Goal: Information Seeking & Learning: Learn about a topic

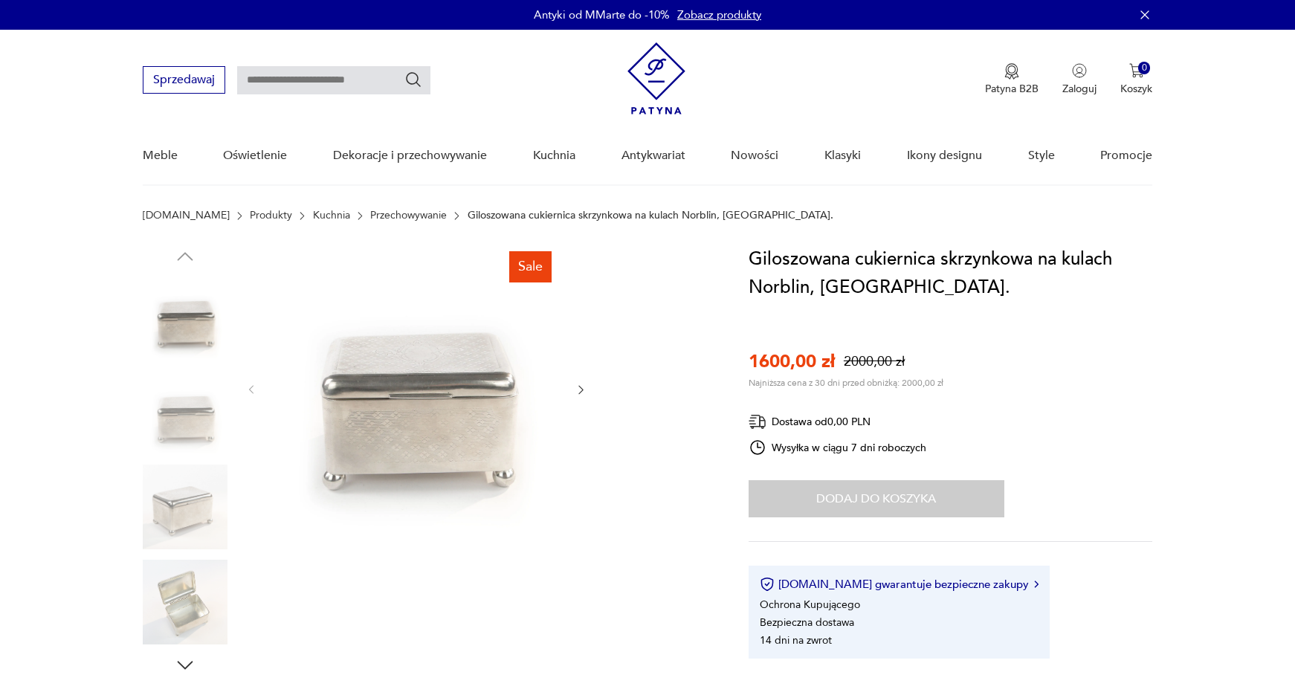
click at [579, 389] on icon "button" at bounding box center [580, 389] width 13 height 13
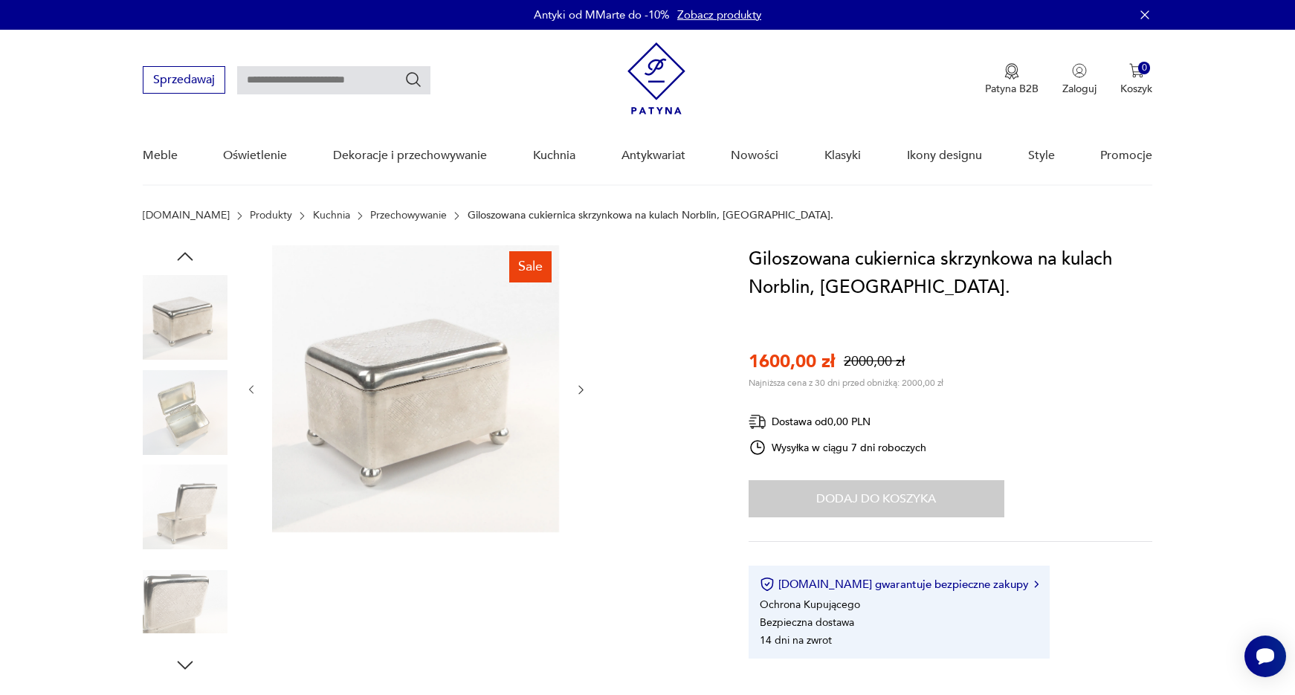
click at [579, 389] on icon "button" at bounding box center [580, 389] width 13 height 13
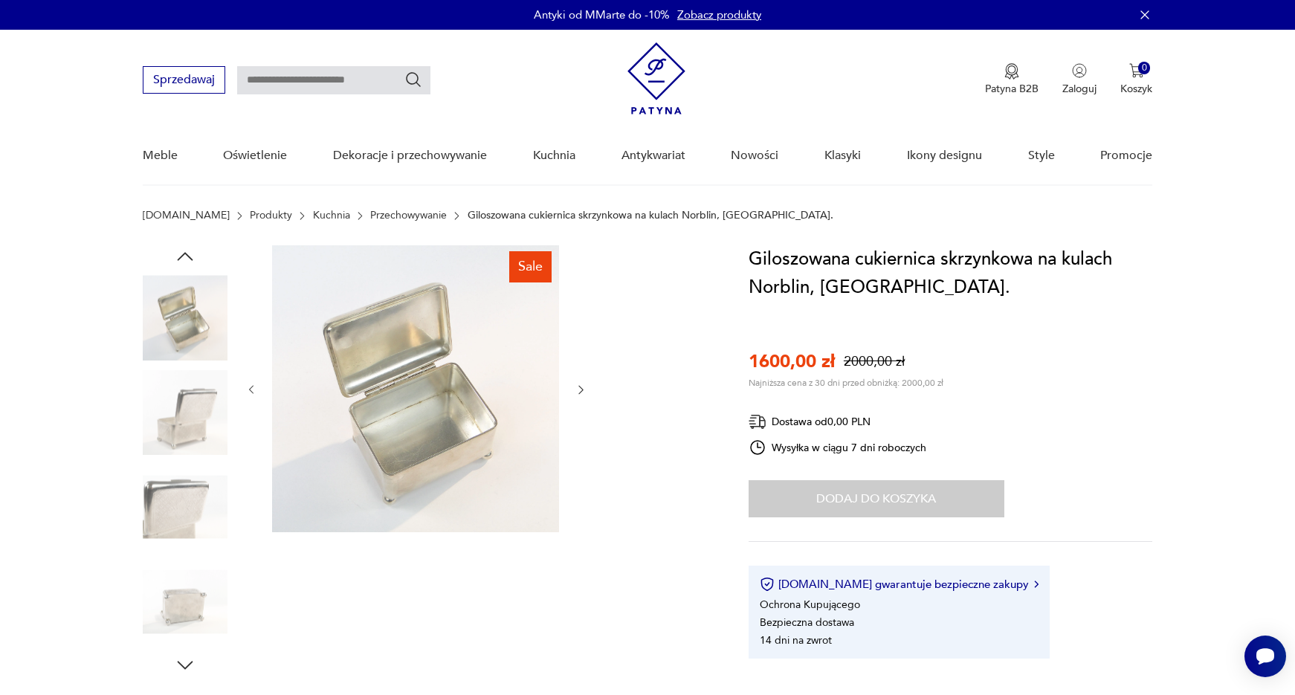
click at [579, 389] on icon "button" at bounding box center [580, 389] width 13 height 13
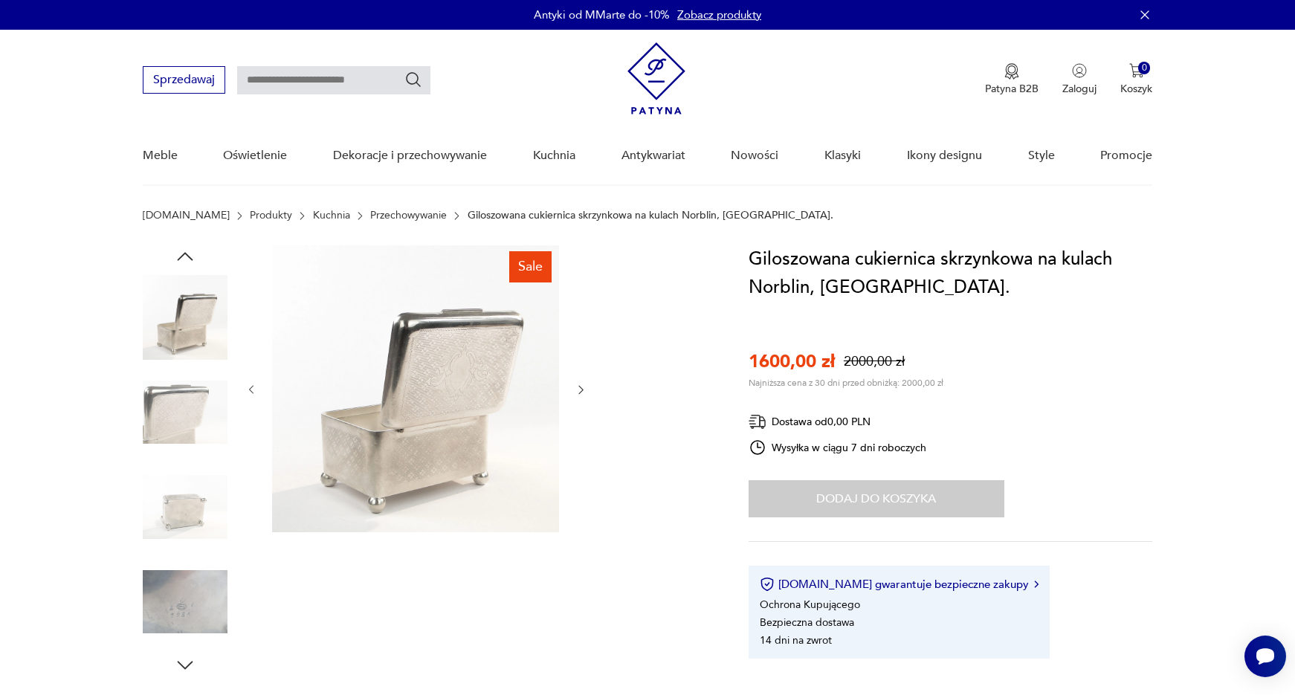
click at [579, 389] on icon "button" at bounding box center [580, 389] width 13 height 13
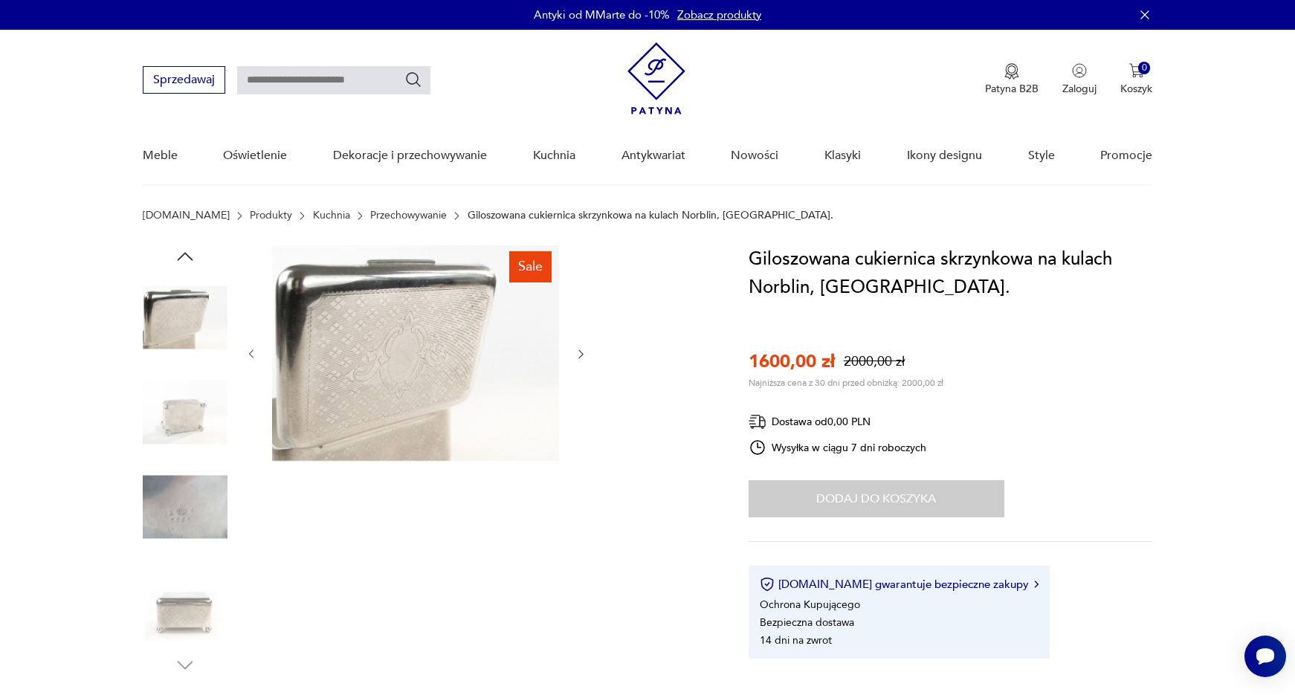
click at [579, 389] on div at bounding box center [416, 354] width 342 height 218
click at [573, 349] on div at bounding box center [416, 354] width 342 height 218
click at [583, 350] on icon "button" at bounding box center [580, 354] width 13 height 13
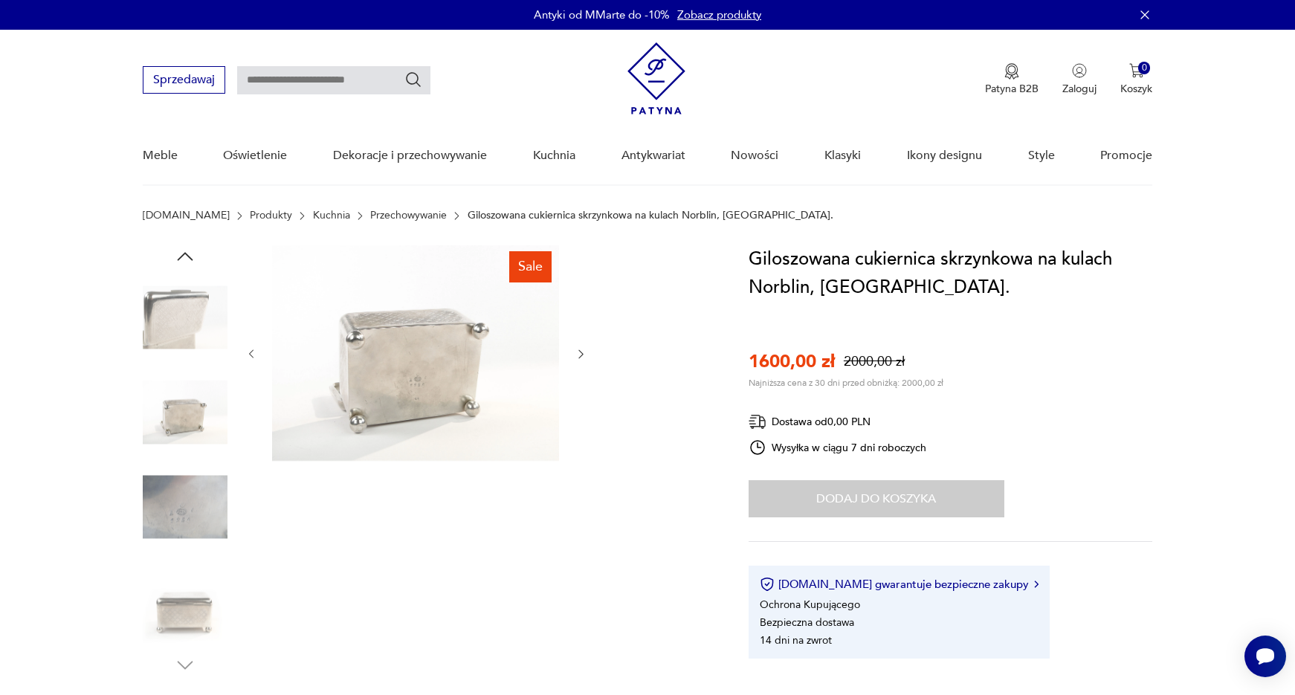
click at [432, 378] on img at bounding box center [415, 353] width 287 height 216
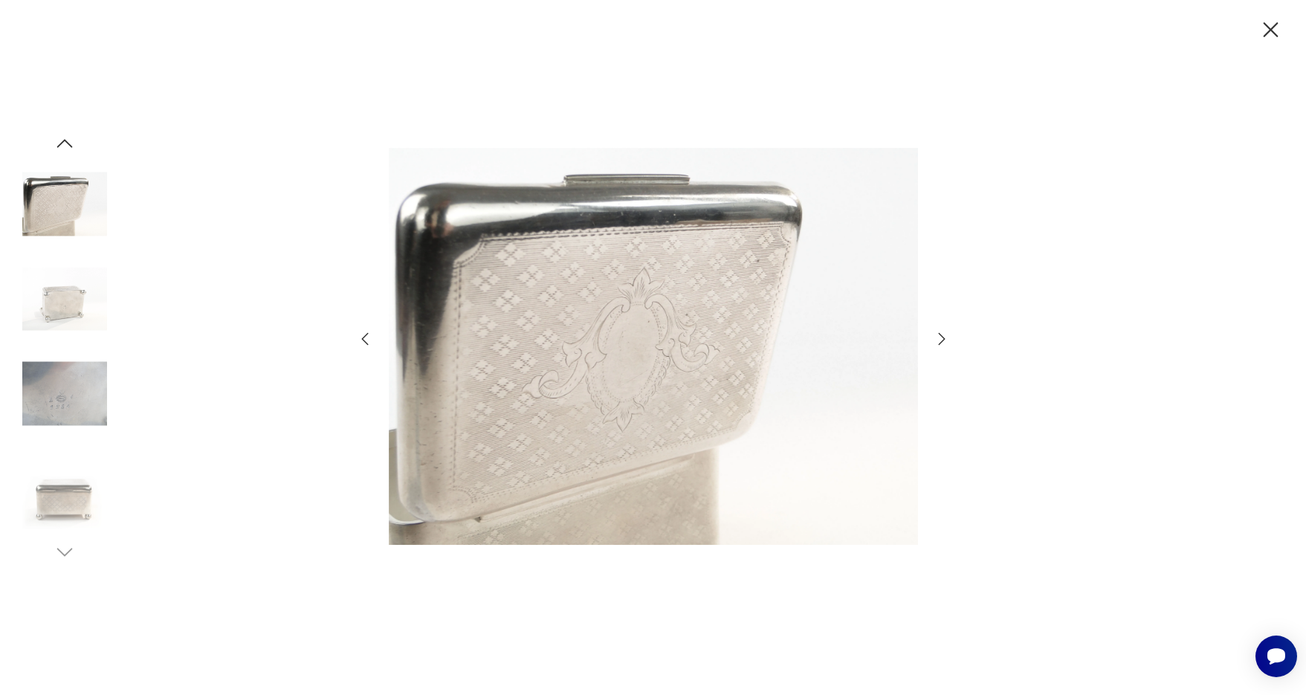
click at [432, 377] on img at bounding box center [653, 346] width 529 height 556
click at [941, 334] on icon "button" at bounding box center [942, 339] width 18 height 18
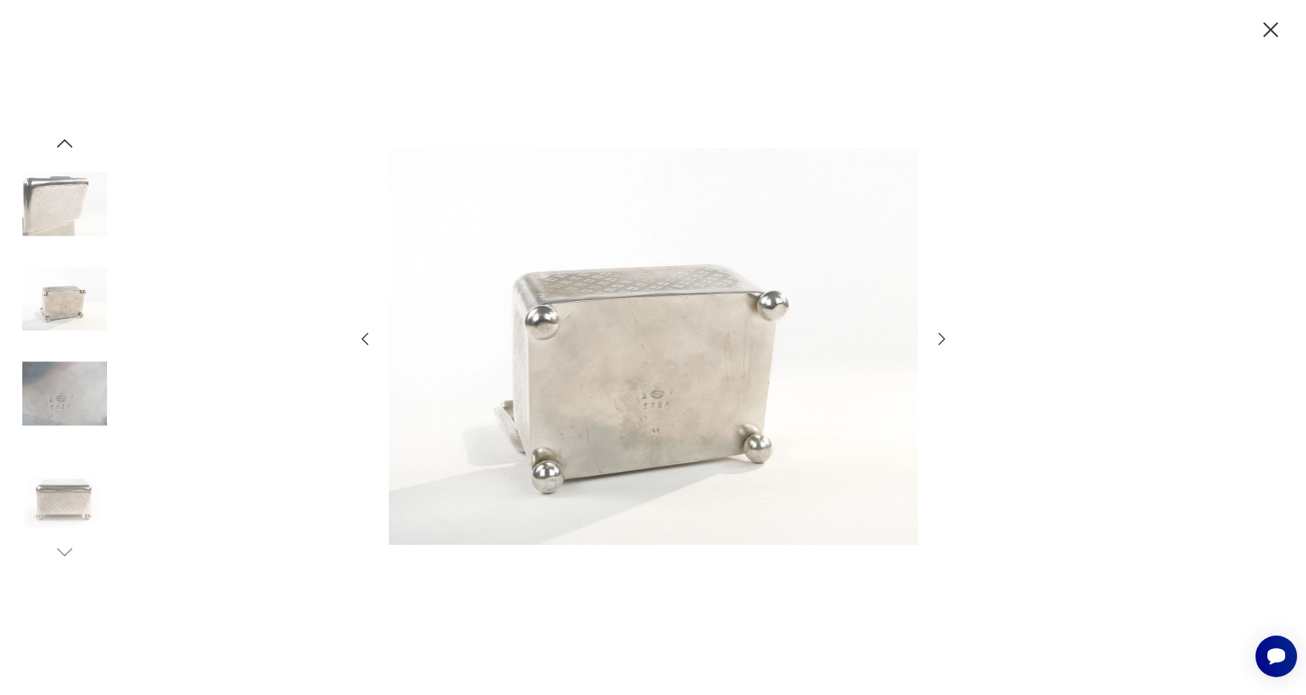
click at [669, 421] on img at bounding box center [653, 346] width 529 height 556
click at [668, 421] on img at bounding box center [653, 346] width 529 height 556
click at [660, 404] on img at bounding box center [653, 346] width 529 height 556
click at [666, 390] on img at bounding box center [653, 346] width 529 height 556
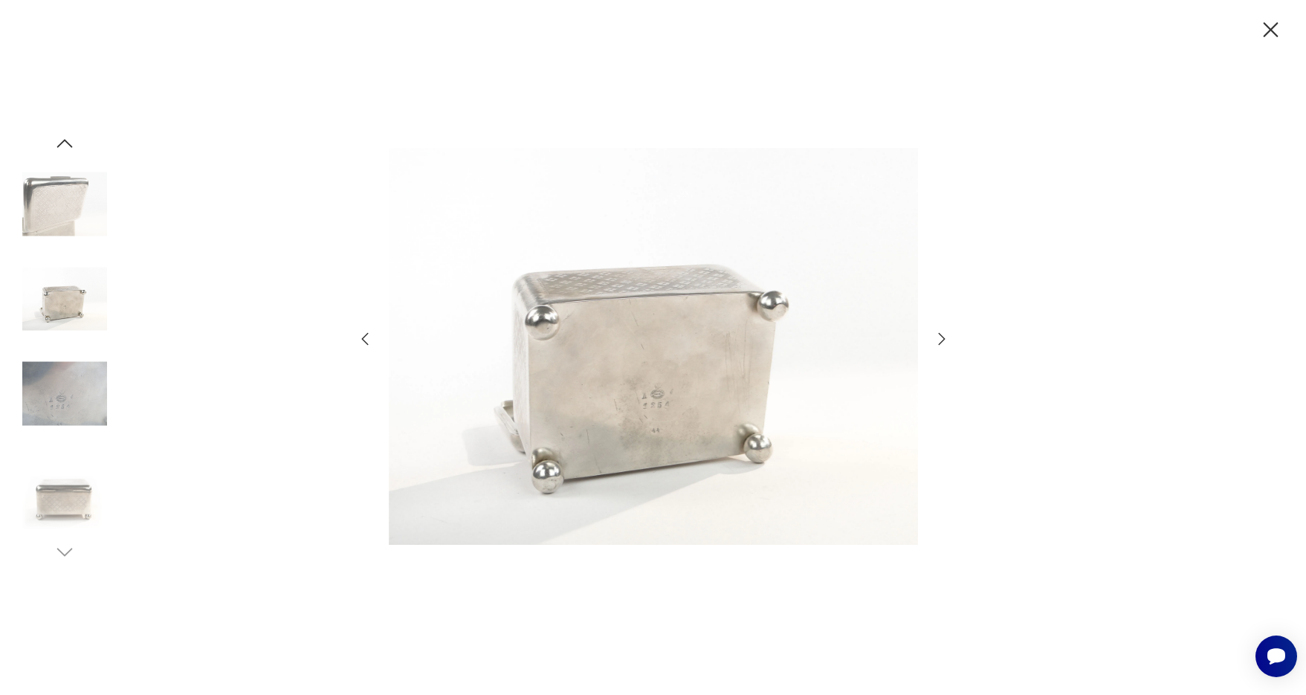
click at [667, 391] on img at bounding box center [653, 346] width 529 height 556
click at [65, 404] on img at bounding box center [64, 394] width 85 height 85
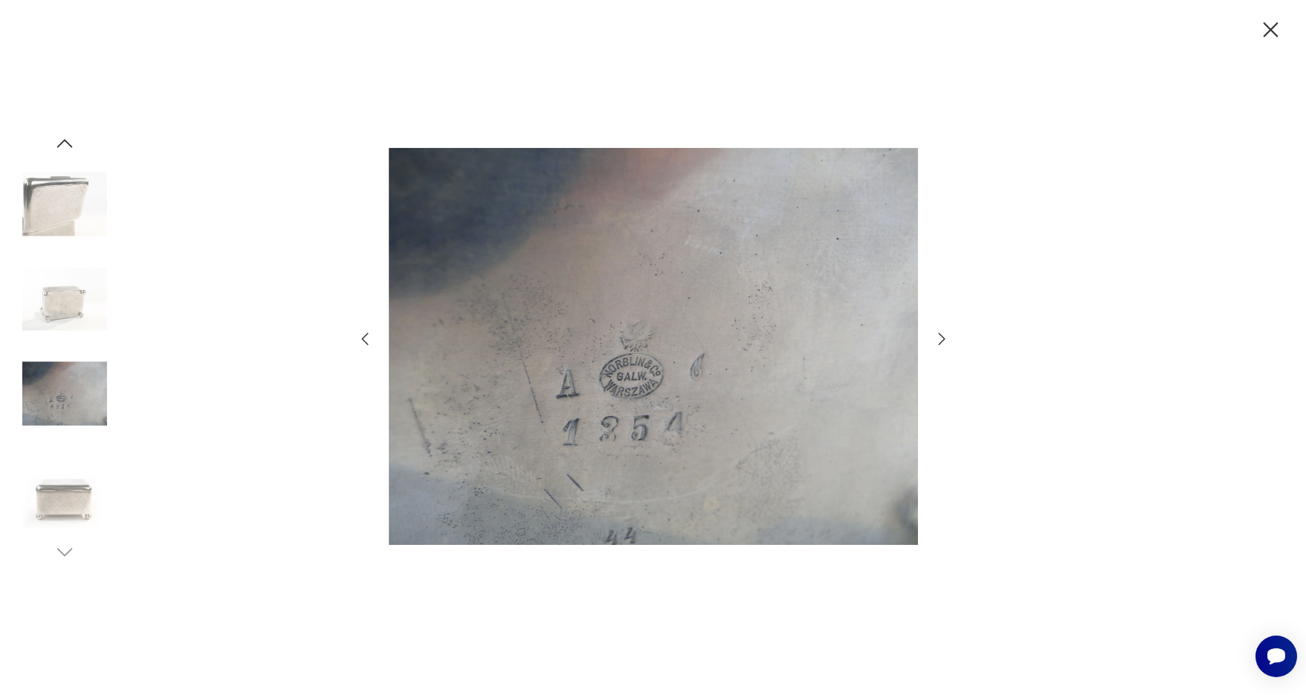
click at [945, 337] on icon "button" at bounding box center [942, 339] width 18 height 18
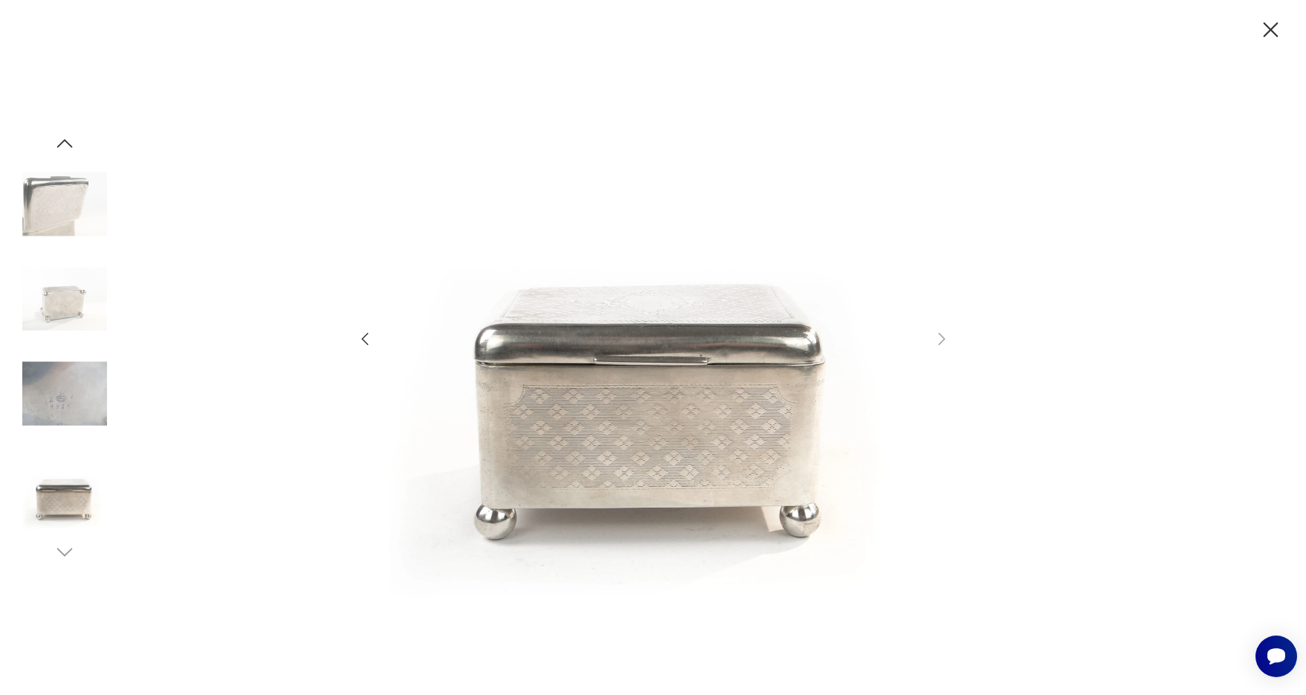
click at [59, 508] on img at bounding box center [64, 488] width 85 height 85
click at [1268, 32] on icon "button" at bounding box center [1270, 29] width 15 height 15
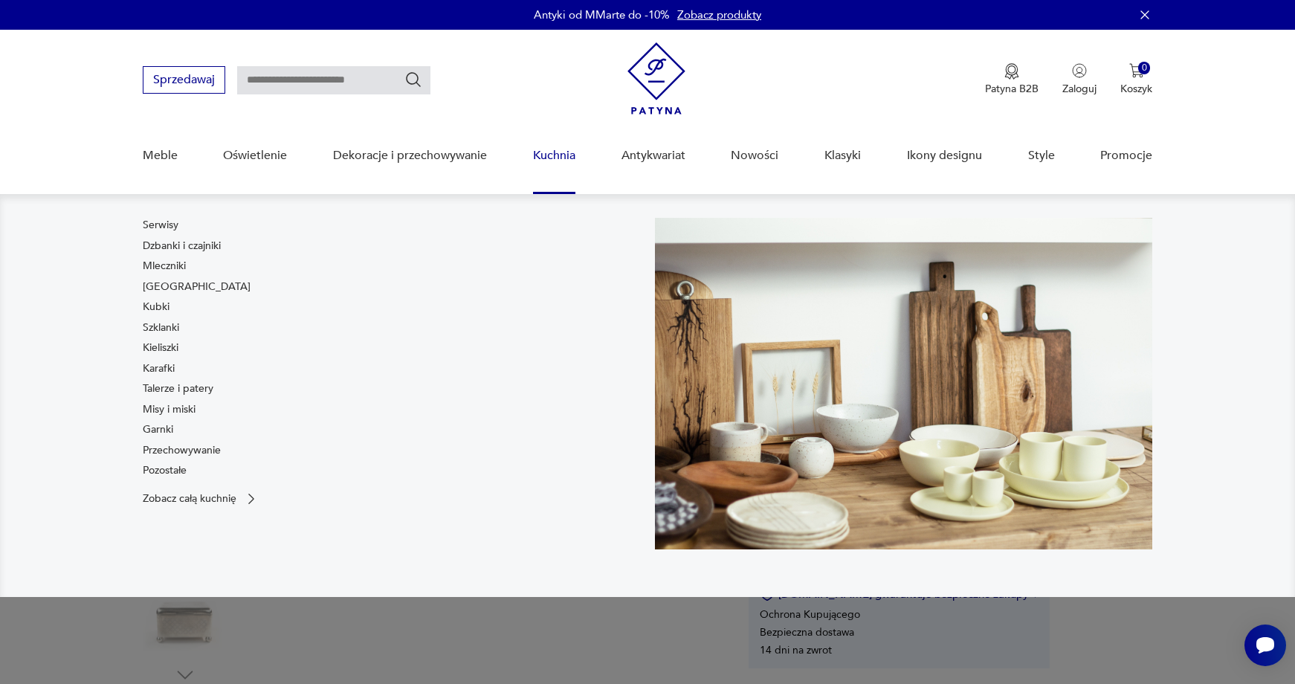
click at [517, 262] on div "Serwisy Dzbanki i czajniki Mleczniki Filiżanki Kubki Szklanki Kieliszki Karafki…" at bounding box center [391, 351] width 497 height 266
click at [521, 335] on div "Serwisy Dzbanki i czajniki Mleczniki Filiżanki Kubki Szklanki Kieliszki Karafki…" at bounding box center [391, 351] width 497 height 266
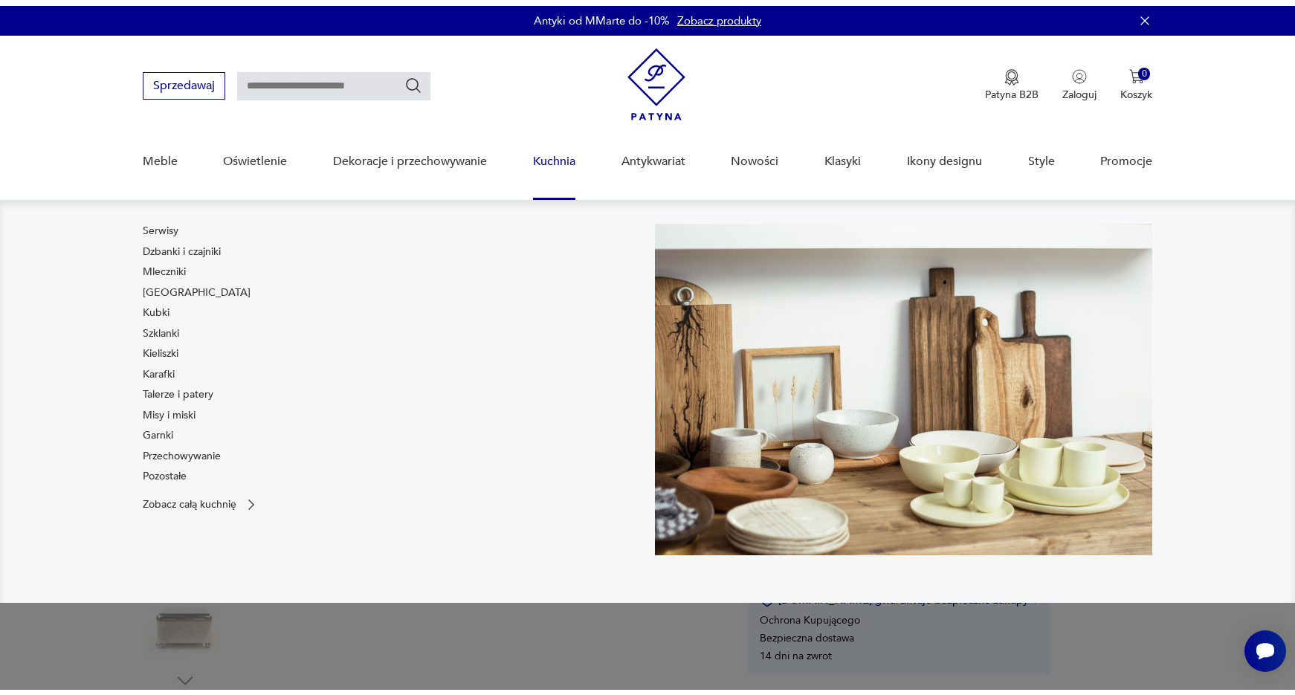
scroll to position [149, 0]
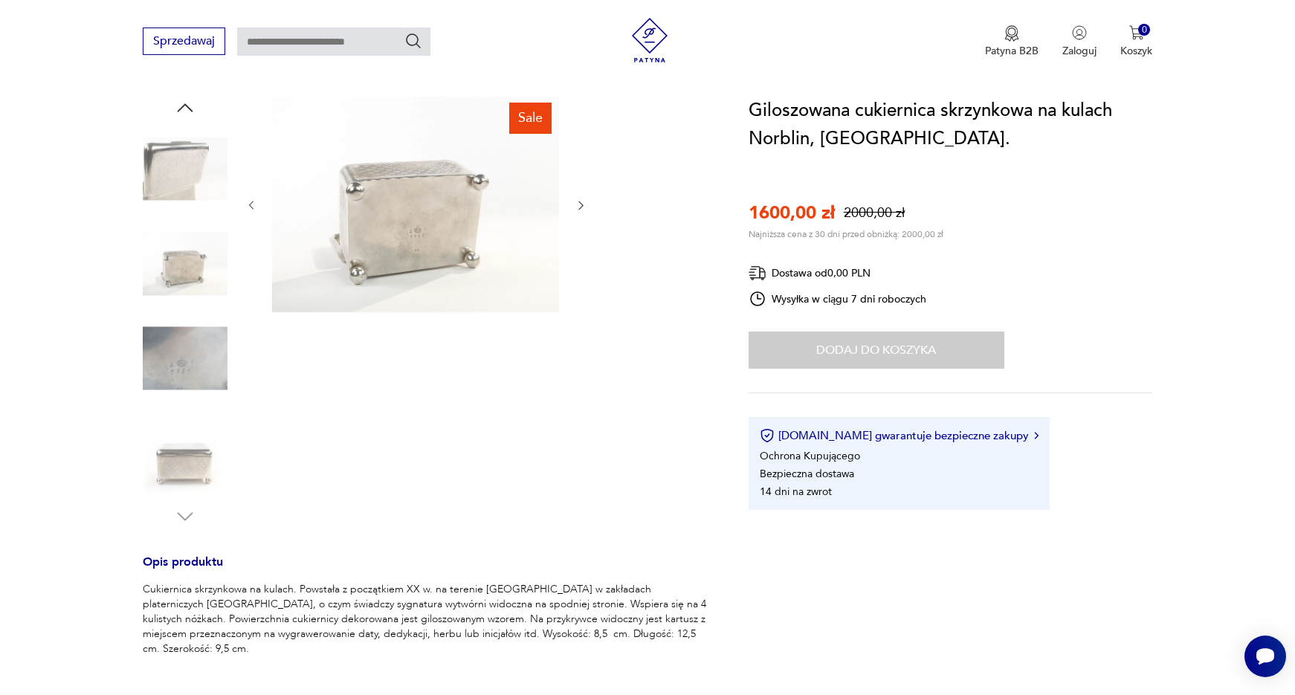
click at [893, 349] on div "Dodaj do koszyka" at bounding box center [876, 349] width 256 height 37
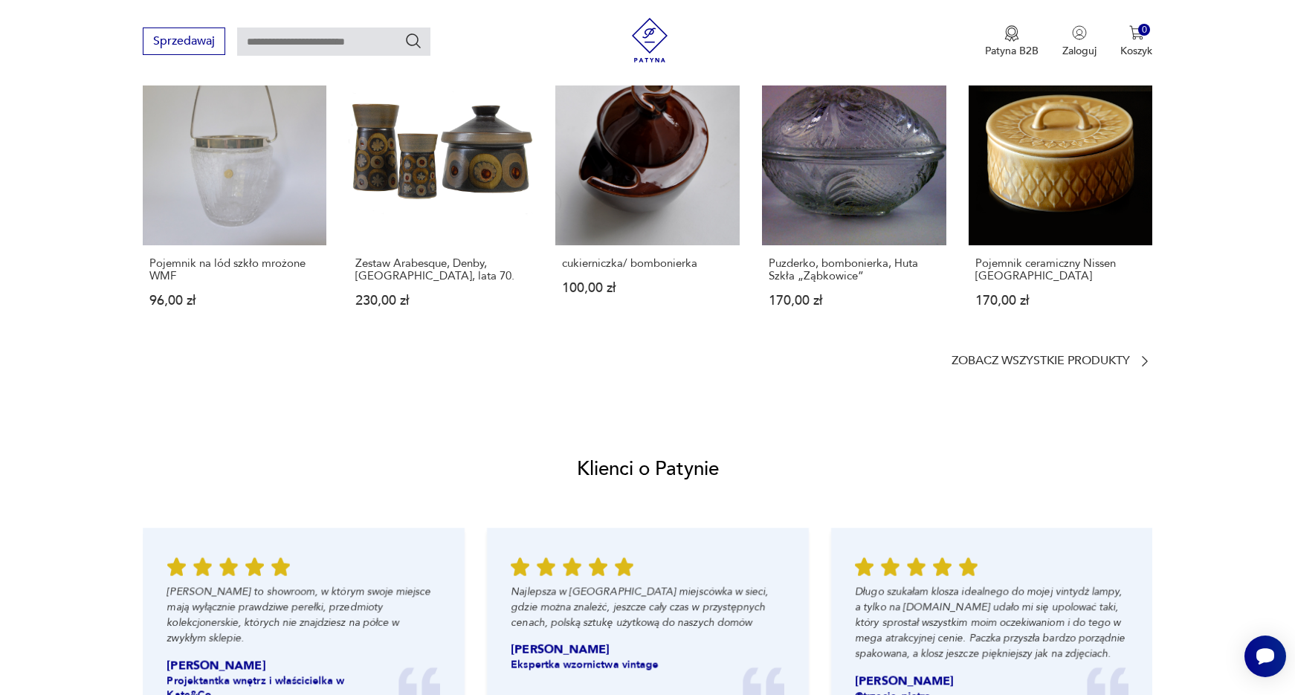
scroll to position [1115, 0]
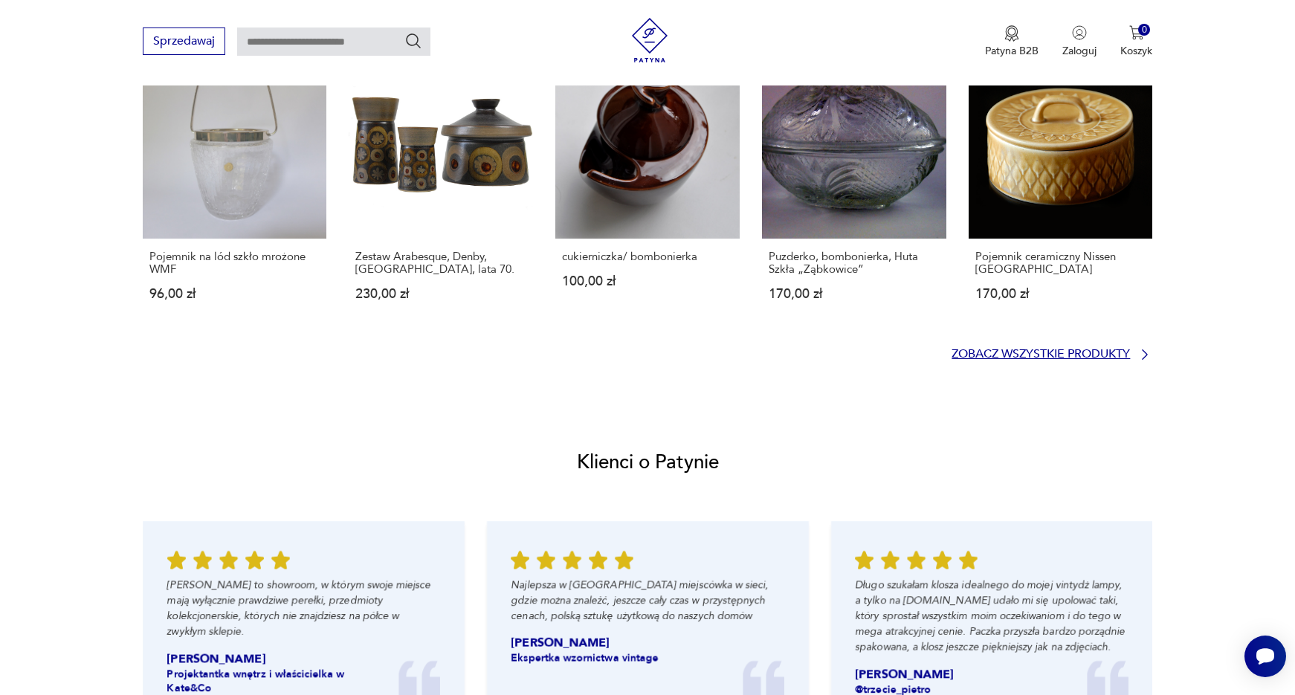
click at [1143, 354] on icon at bounding box center [1144, 354] width 15 height 15
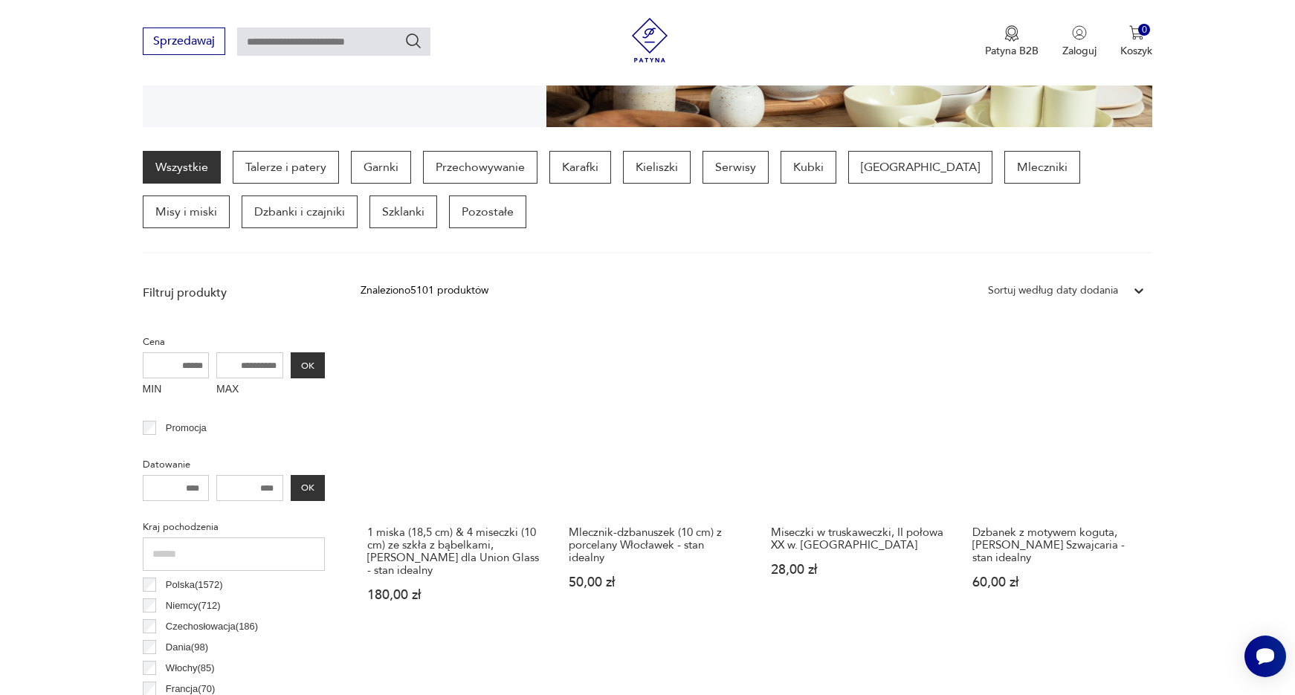
scroll to position [319, 0]
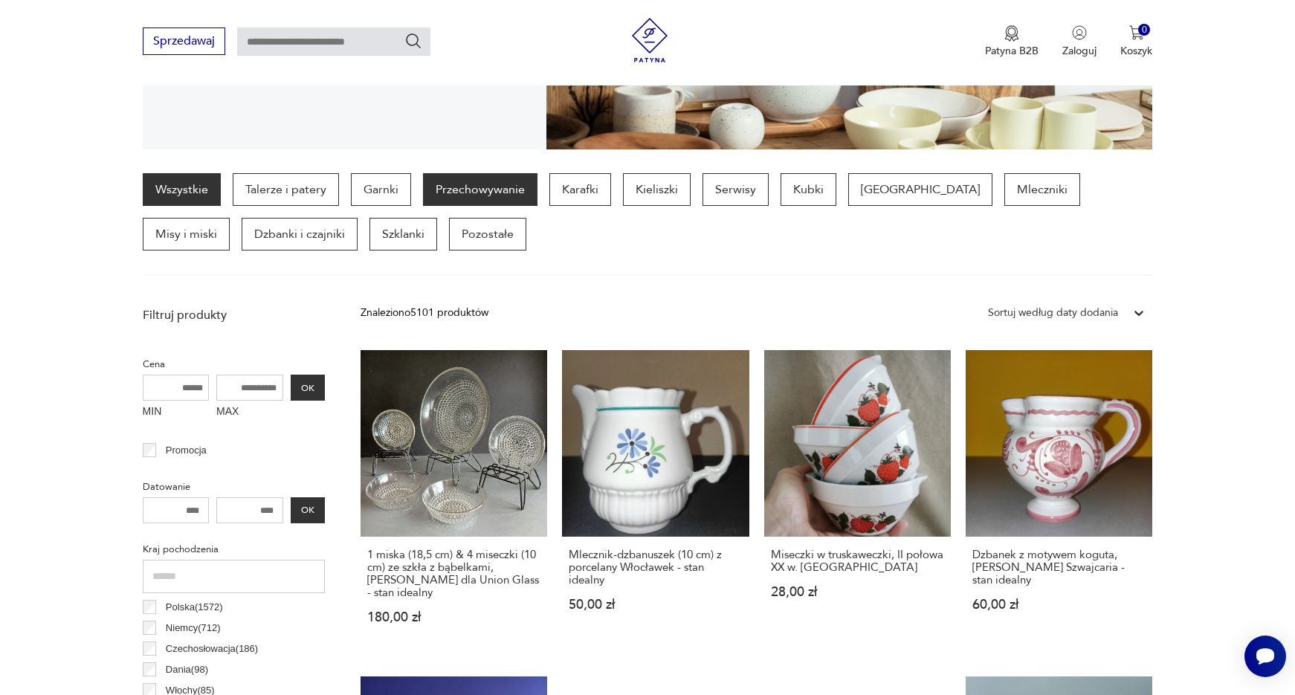
click at [457, 187] on p "Przechowywanie" at bounding box center [480, 189] width 114 height 33
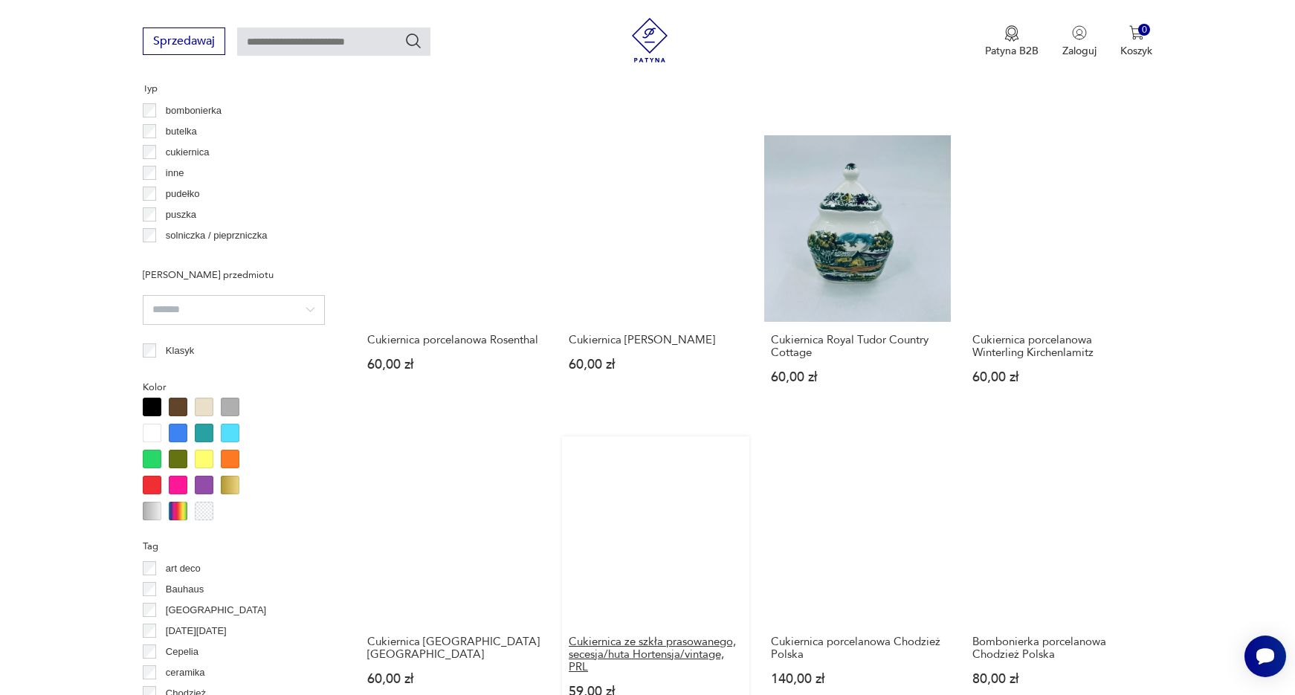
scroll to position [1361, 0]
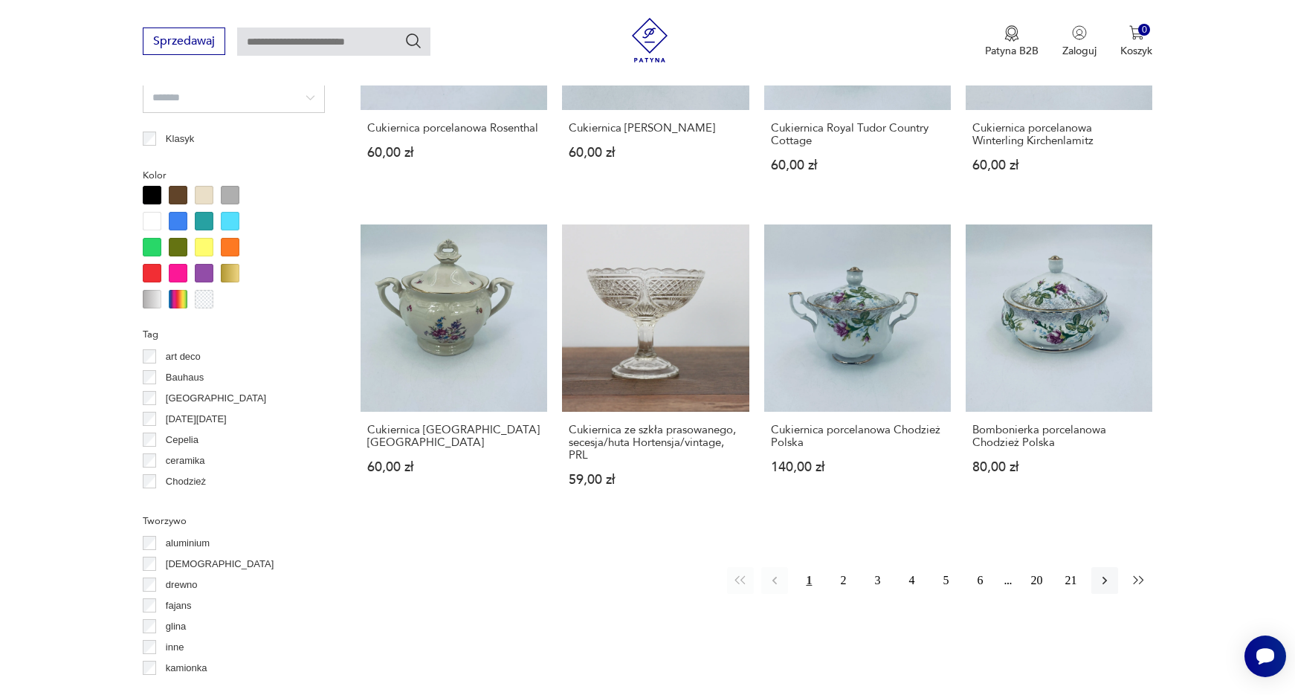
click at [1139, 582] on icon "button" at bounding box center [1138, 580] width 15 height 15
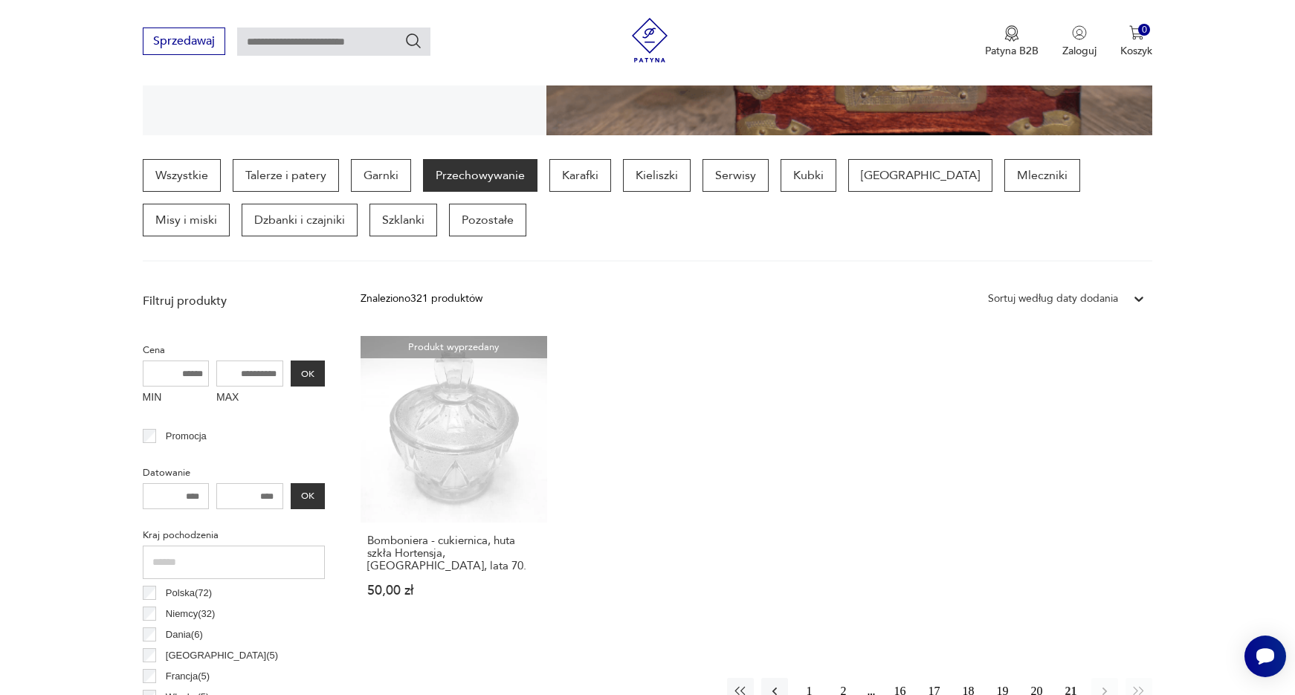
scroll to position [543, 0]
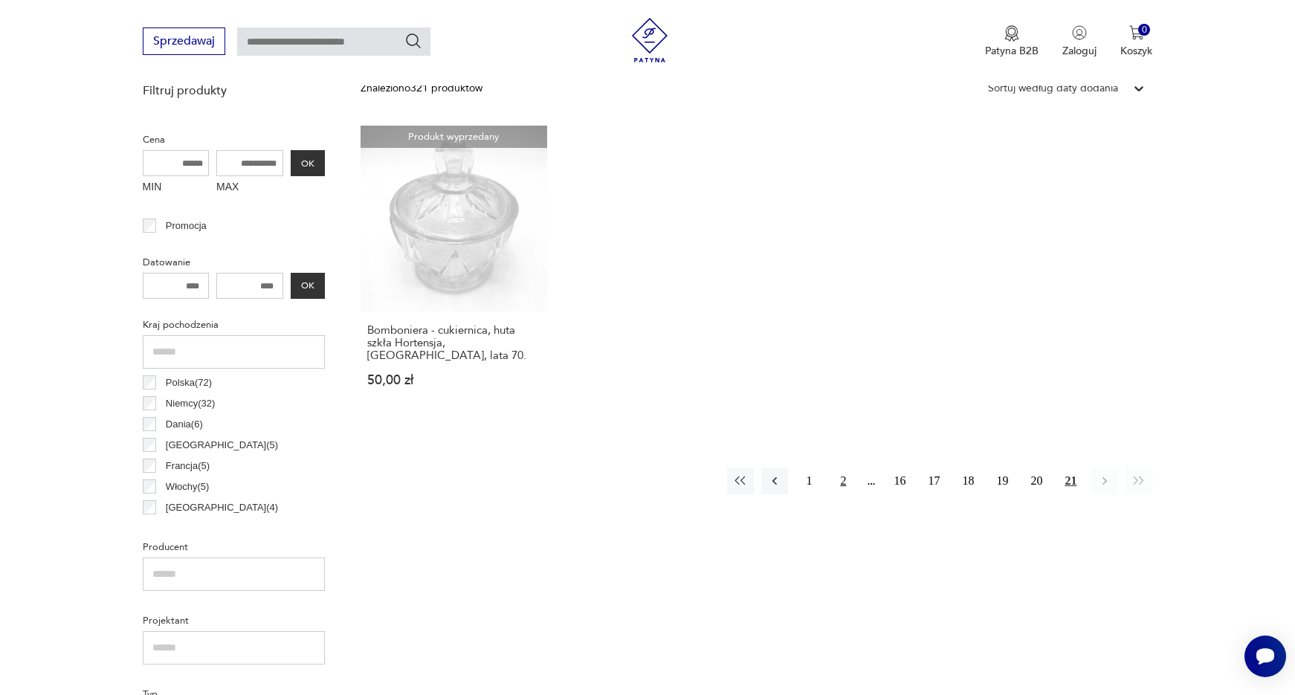
click at [839, 467] on button "2" at bounding box center [842, 480] width 27 height 27
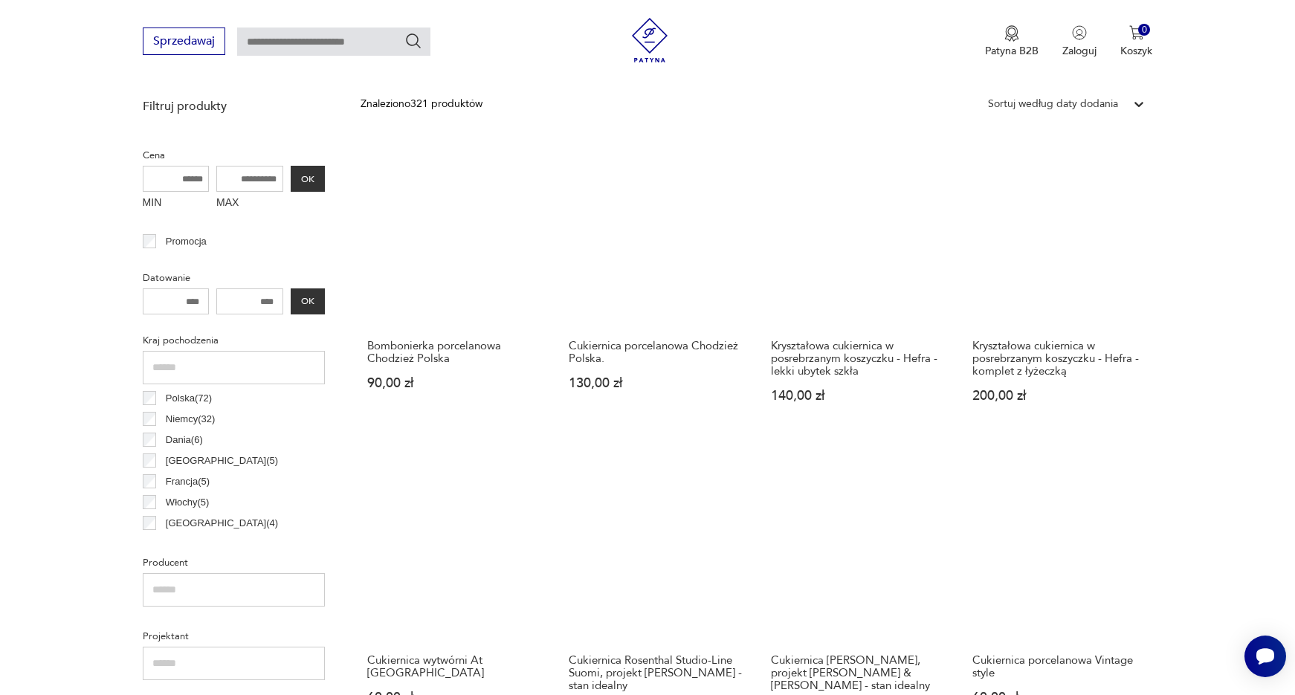
scroll to position [320, 0]
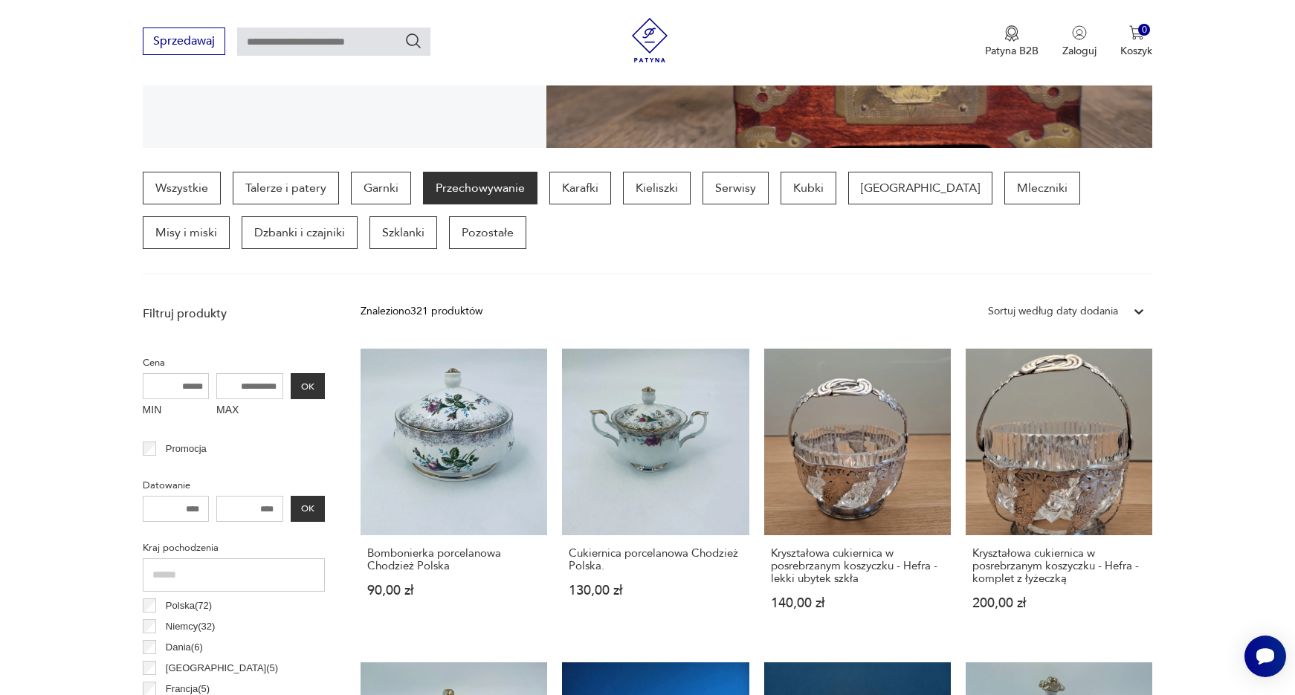
scroll to position [543, 0]
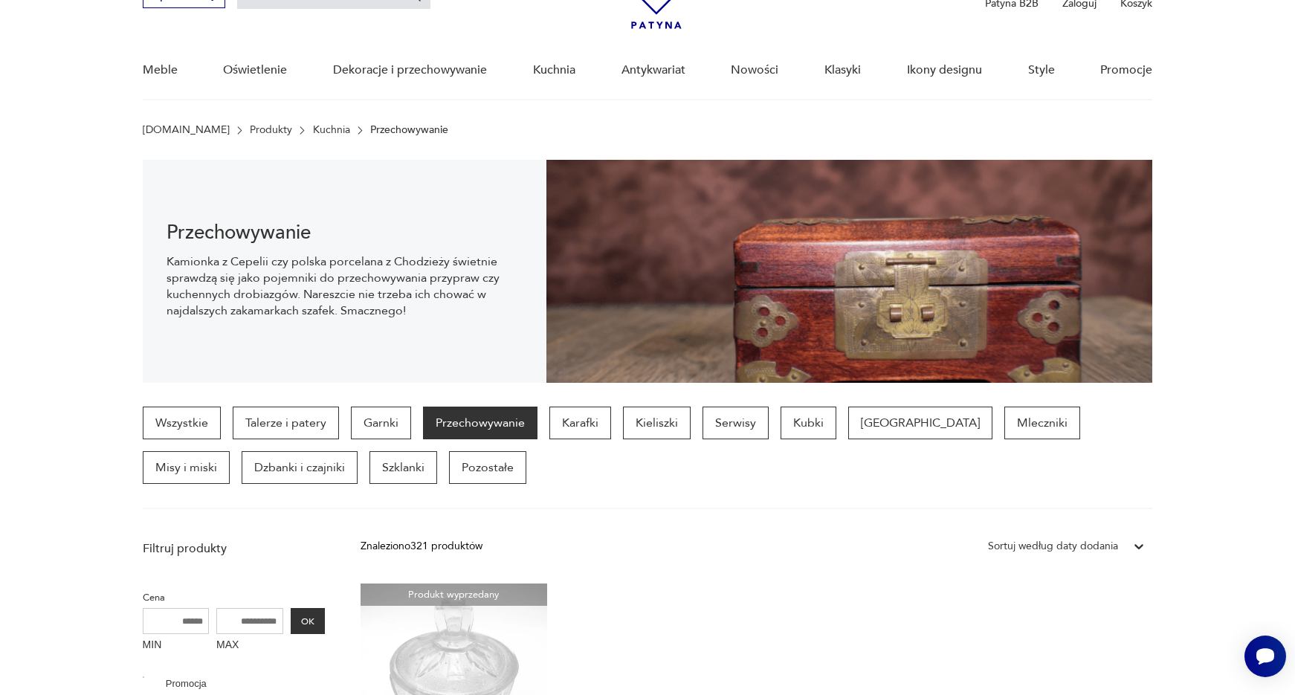
scroll to position [543, 0]
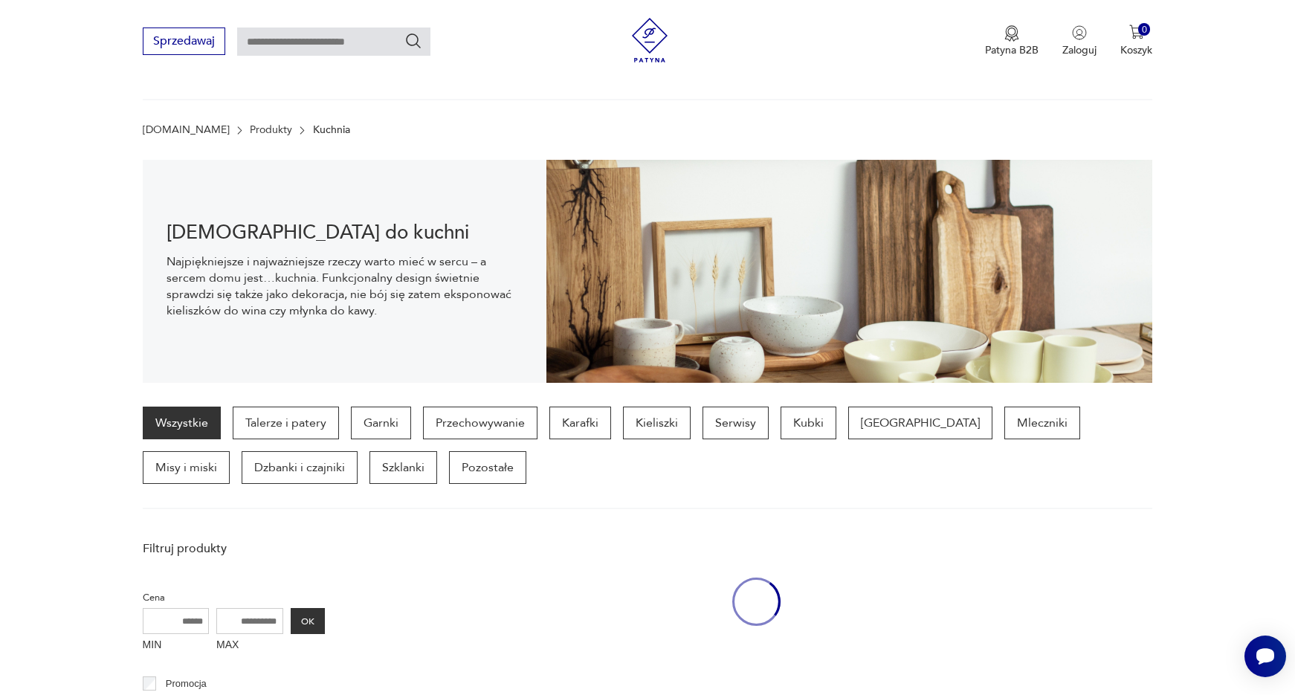
scroll to position [543, 0]
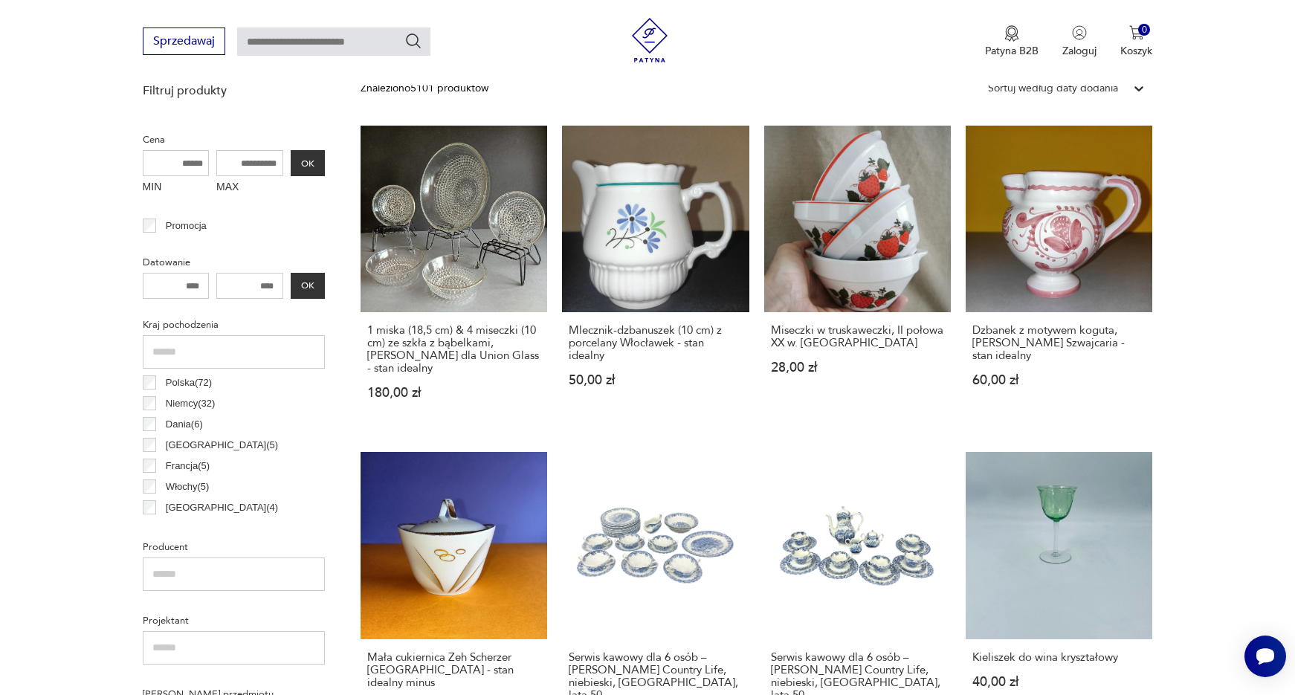
scroll to position [1184, 0]
